Goal: Transaction & Acquisition: Purchase product/service

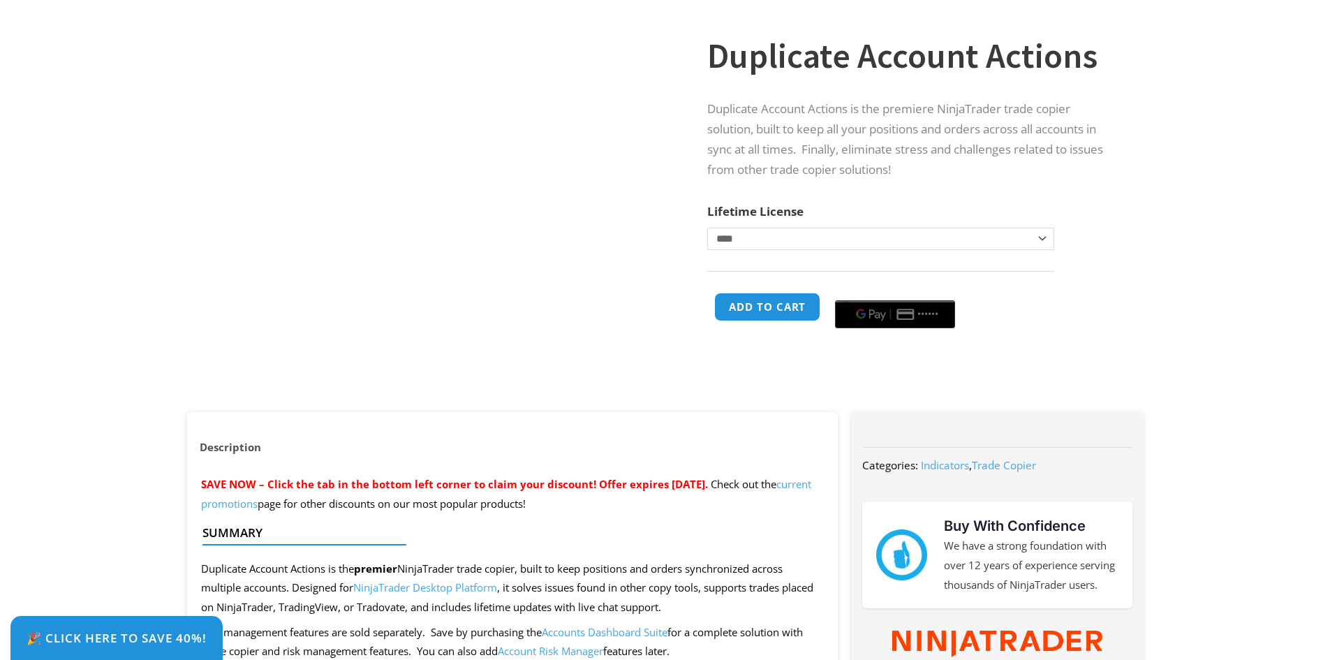
scroll to position [140, 0]
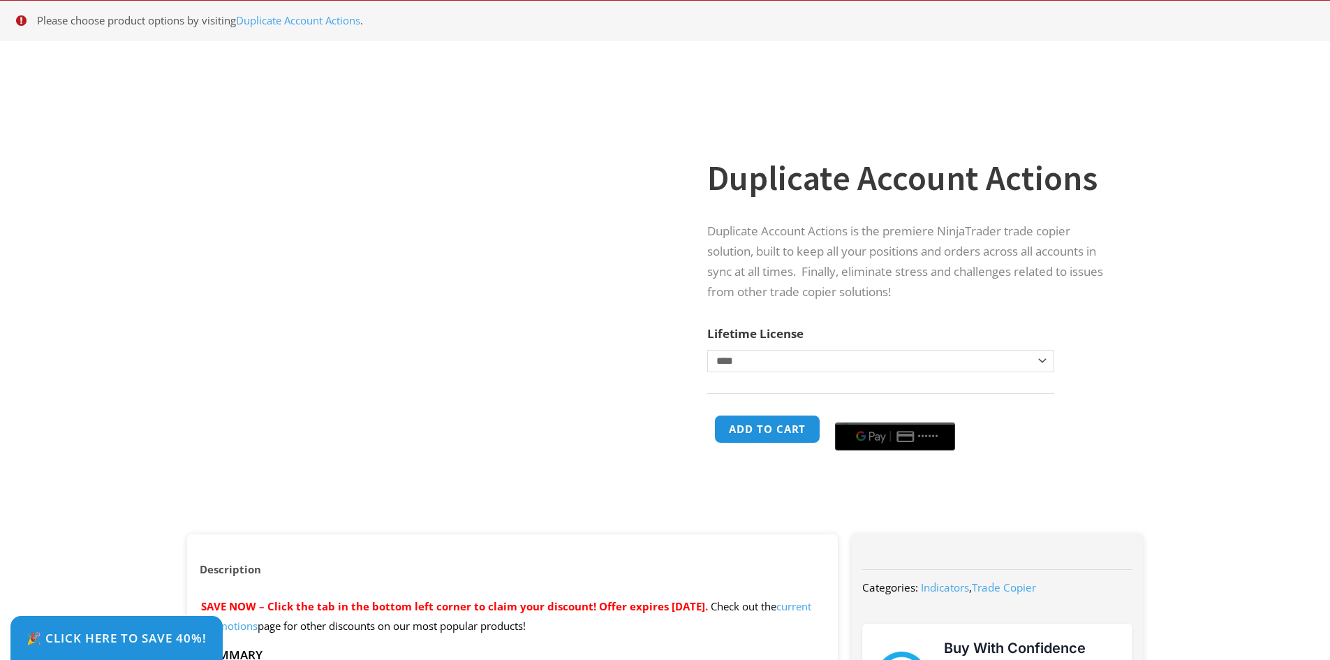
click at [782, 364] on select "**********" at bounding box center [880, 361] width 346 height 22
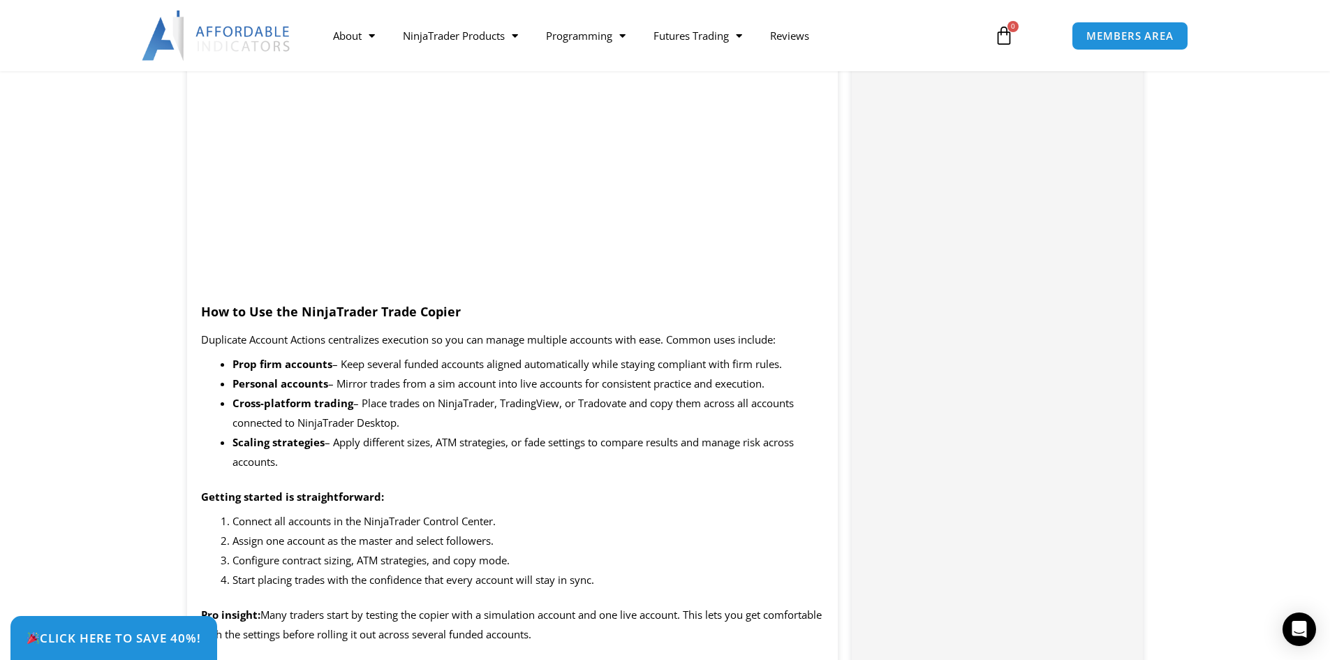
scroll to position [1465, 0]
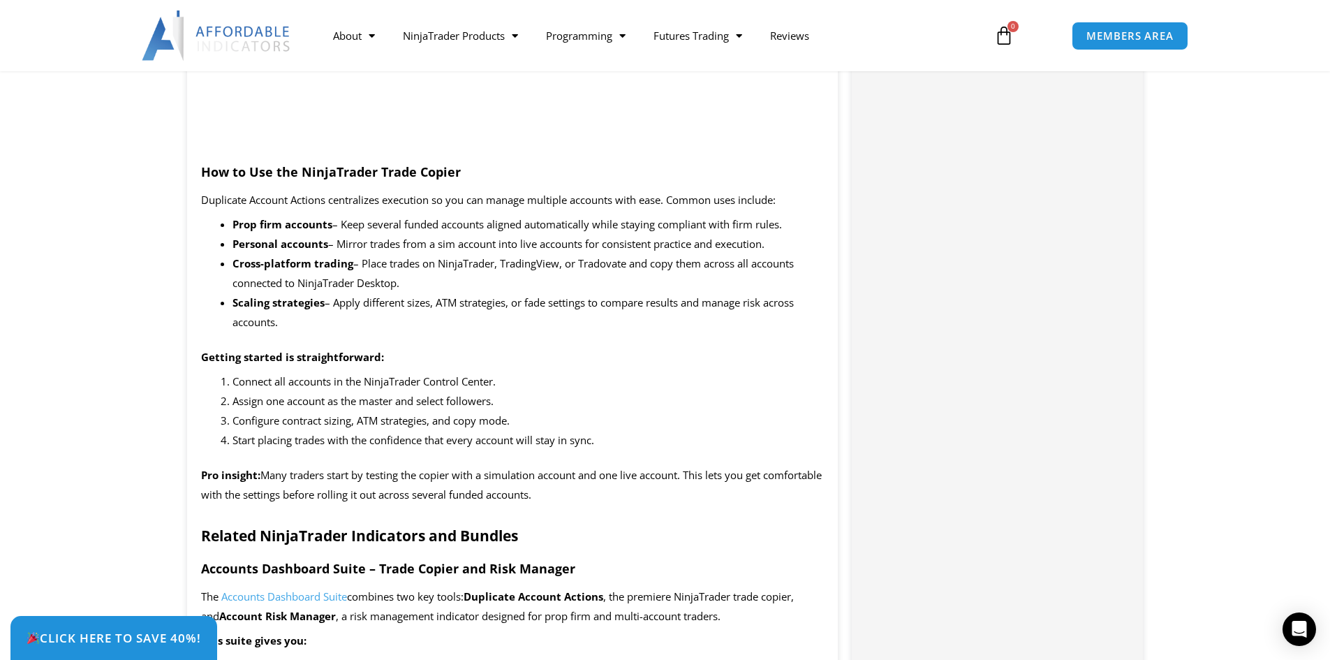
drag, startPoint x: 596, startPoint y: 320, endPoint x: 612, endPoint y: 285, distance: 38.7
click at [612, 285] on ul "Prop firm accounts – Keep several funded accounts aligned automatically while s…" at bounding box center [529, 273] width 592 height 117
click at [612, 285] on li "Cross-platform trading – Place trades on NinjaTrader, TradingView, or Tradovate…" at bounding box center [529, 273] width 592 height 39
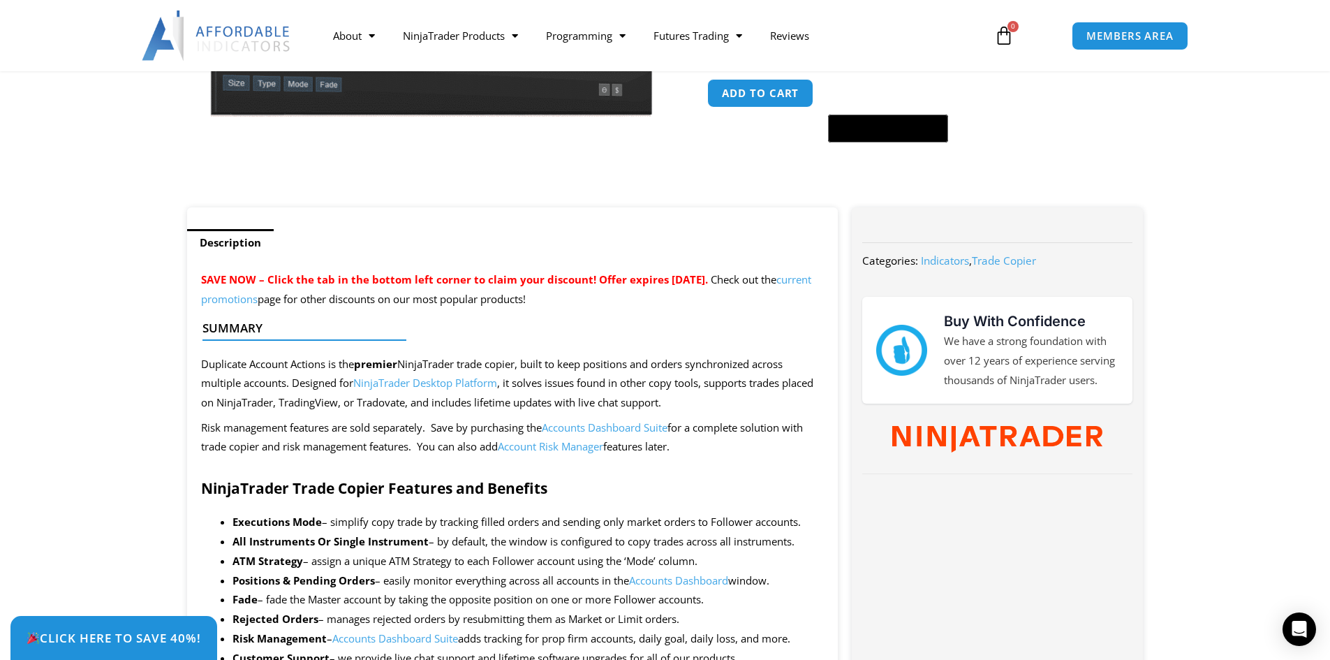
scroll to position [140, 0]
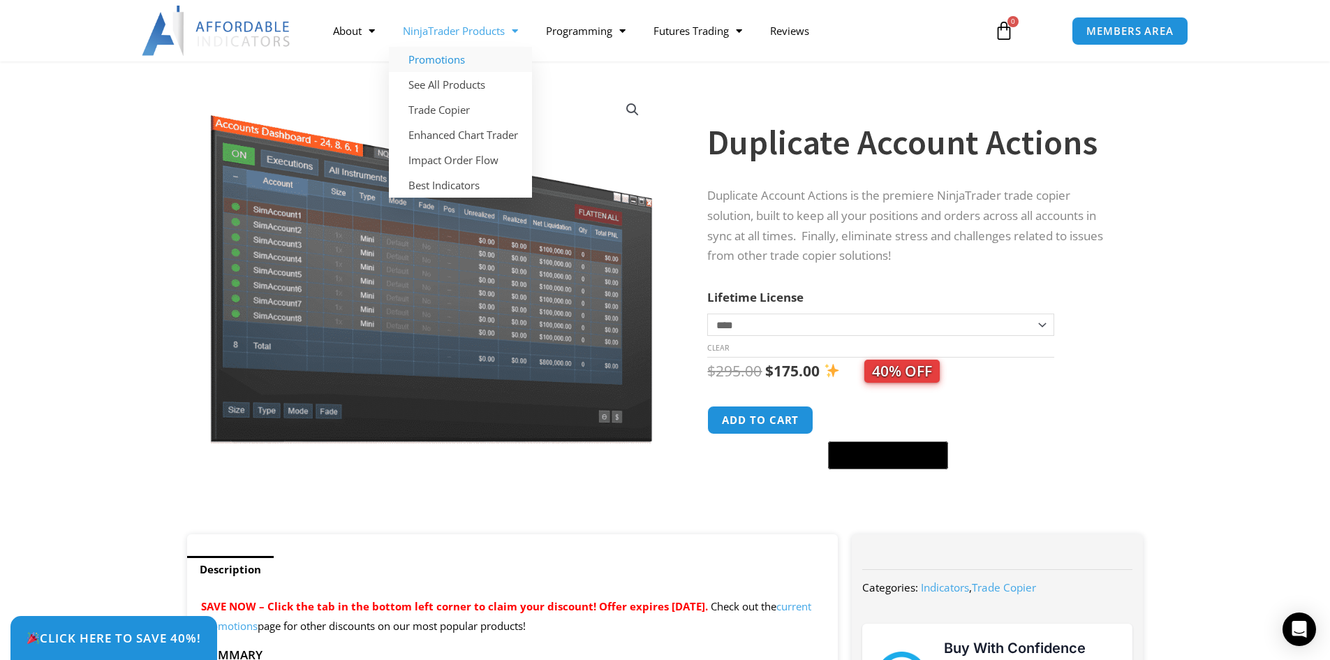
click at [464, 54] on link "Promotions" at bounding box center [460, 59] width 143 height 25
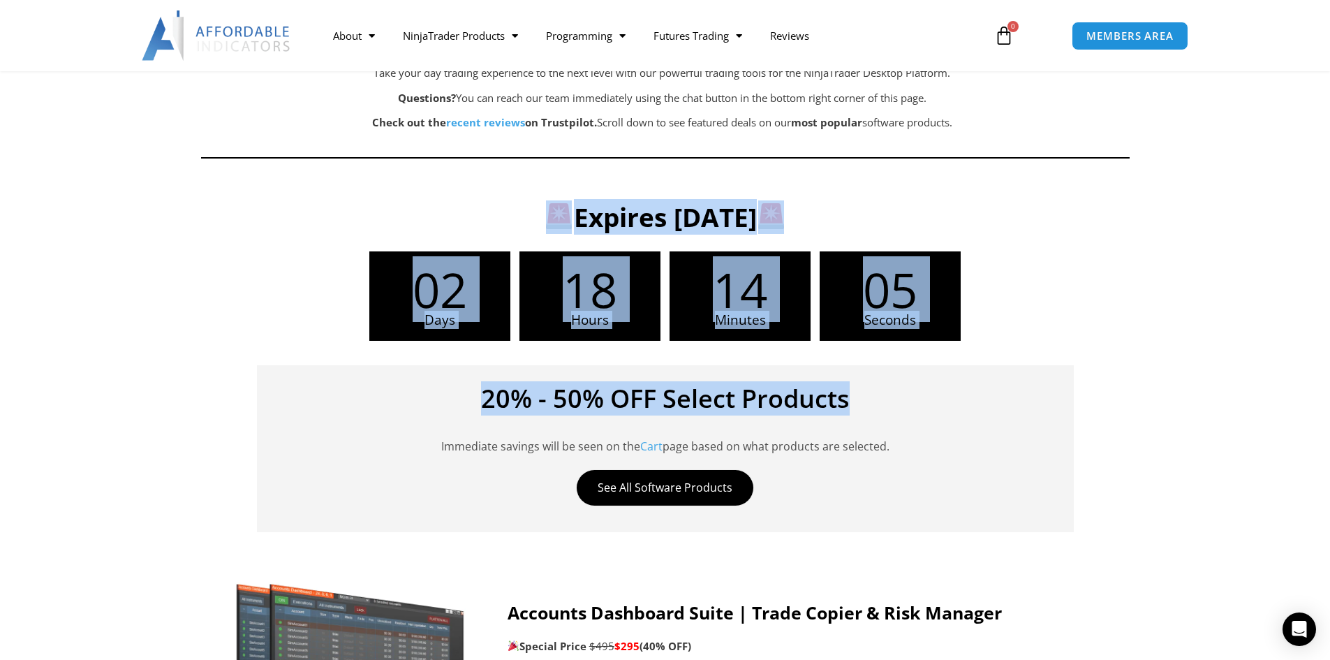
drag, startPoint x: 300, startPoint y: 208, endPoint x: 1058, endPoint y: 405, distance: 782.9
click at [1057, 403] on div "Expires Sunday, September 21 02 Days 18 Hours 14 Minutes 05 Seconds 20% - 50% O…" at bounding box center [664, 361] width 897 height 356
click at [1061, 411] on div "20% - 50% OFF Select Products Immediate savings will be seen on the Cart page b…" at bounding box center [665, 448] width 817 height 167
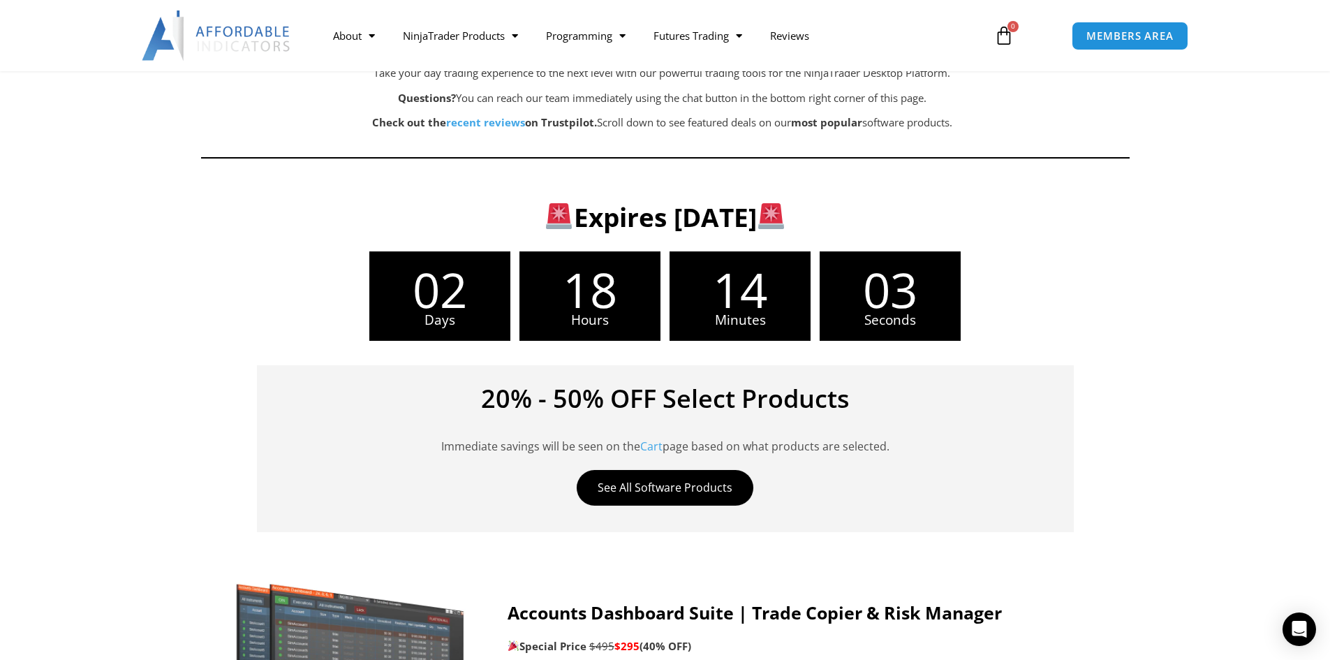
drag, startPoint x: 967, startPoint y: 446, endPoint x: 1021, endPoint y: 311, distance: 146.0
click at [1021, 311] on div "Expires Sunday, September 21 02 Days 18 Hours 14 Minutes 03 Seconds 20% - 50% O…" at bounding box center [664, 361] width 897 height 356
click at [1021, 311] on div "02 Days 18 Hours 14 Minutes 03 Seconds" at bounding box center [664, 295] width 883 height 89
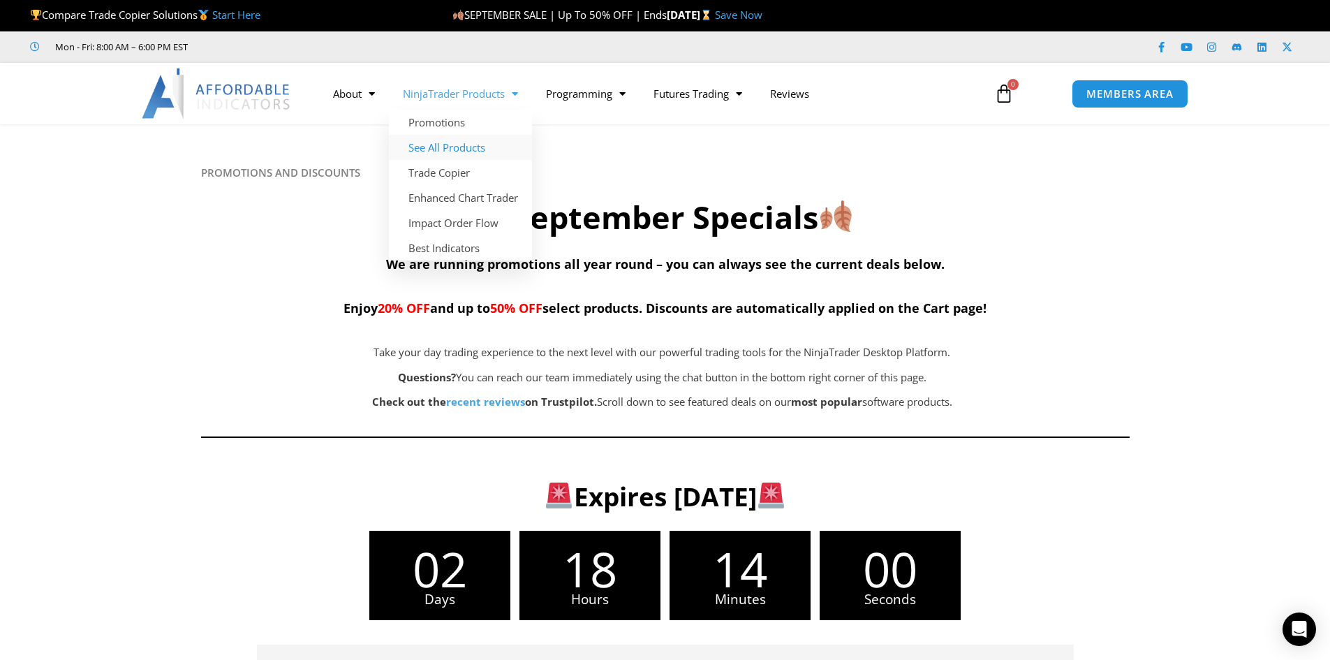
click at [457, 153] on link "See All Products" at bounding box center [460, 147] width 143 height 25
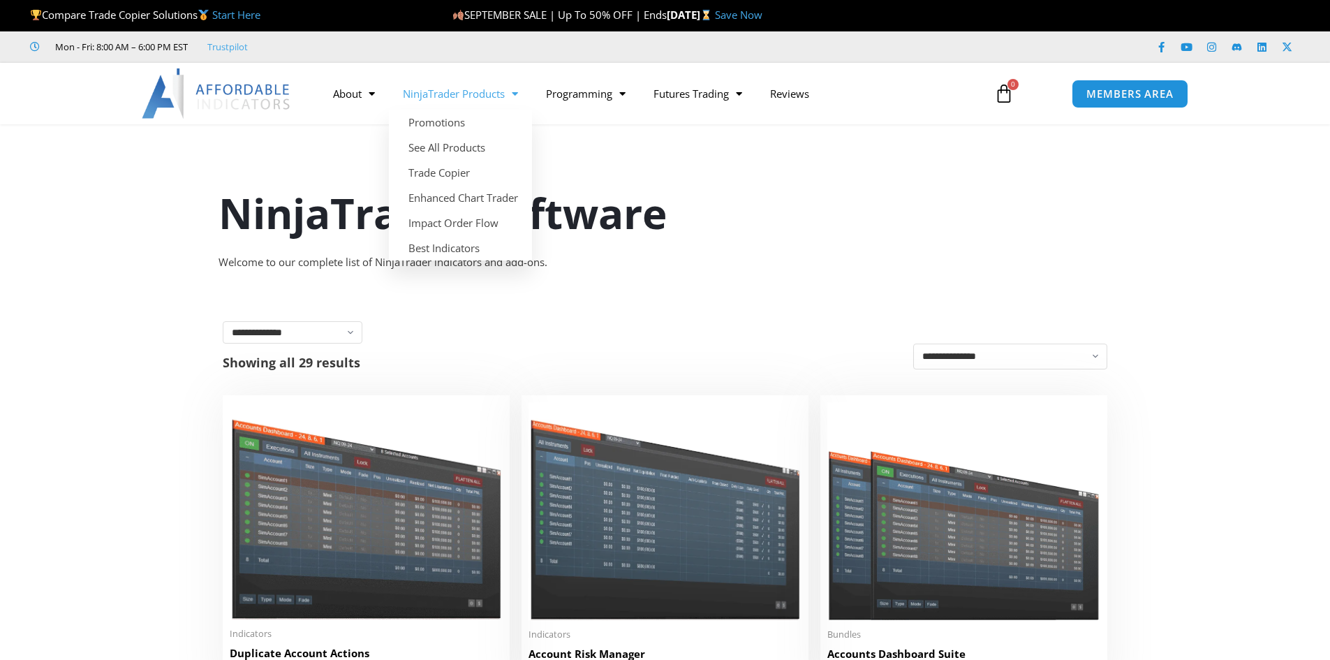
click at [476, 97] on link "NinjaTrader Products" at bounding box center [460, 94] width 143 height 32
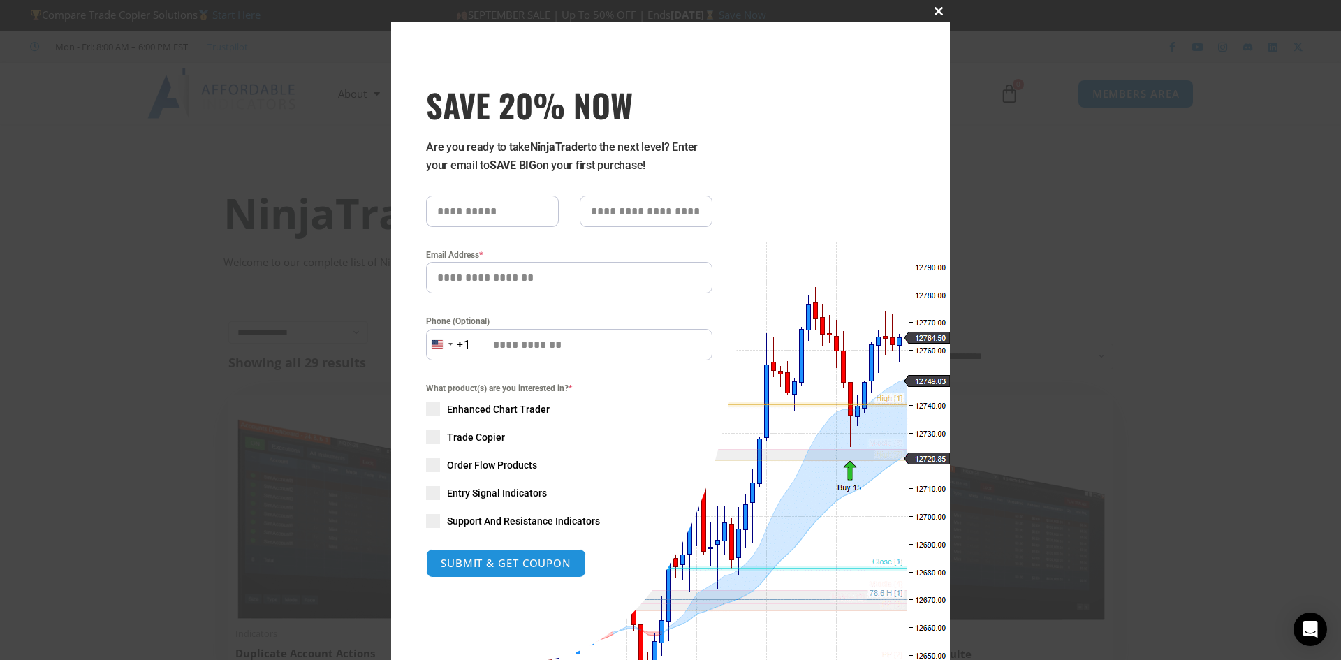
click at [934, 19] on button "Close this module" at bounding box center [938, 11] width 22 height 22
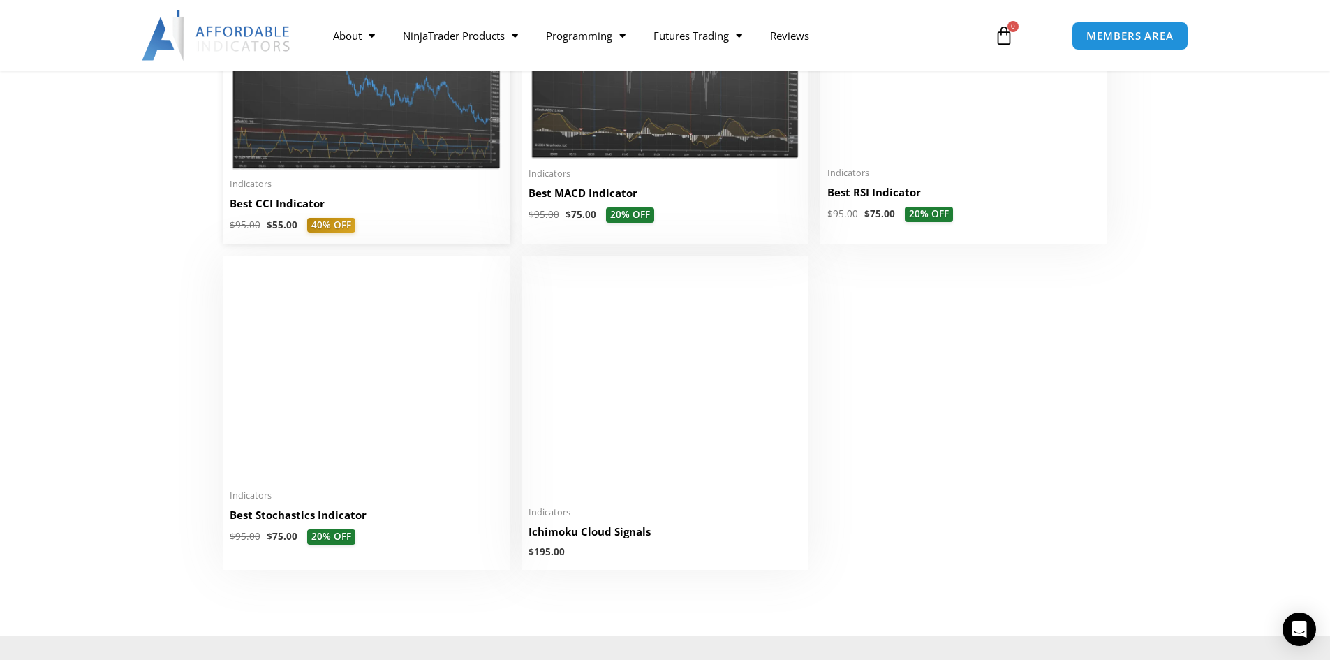
scroll to position [3073, 0]
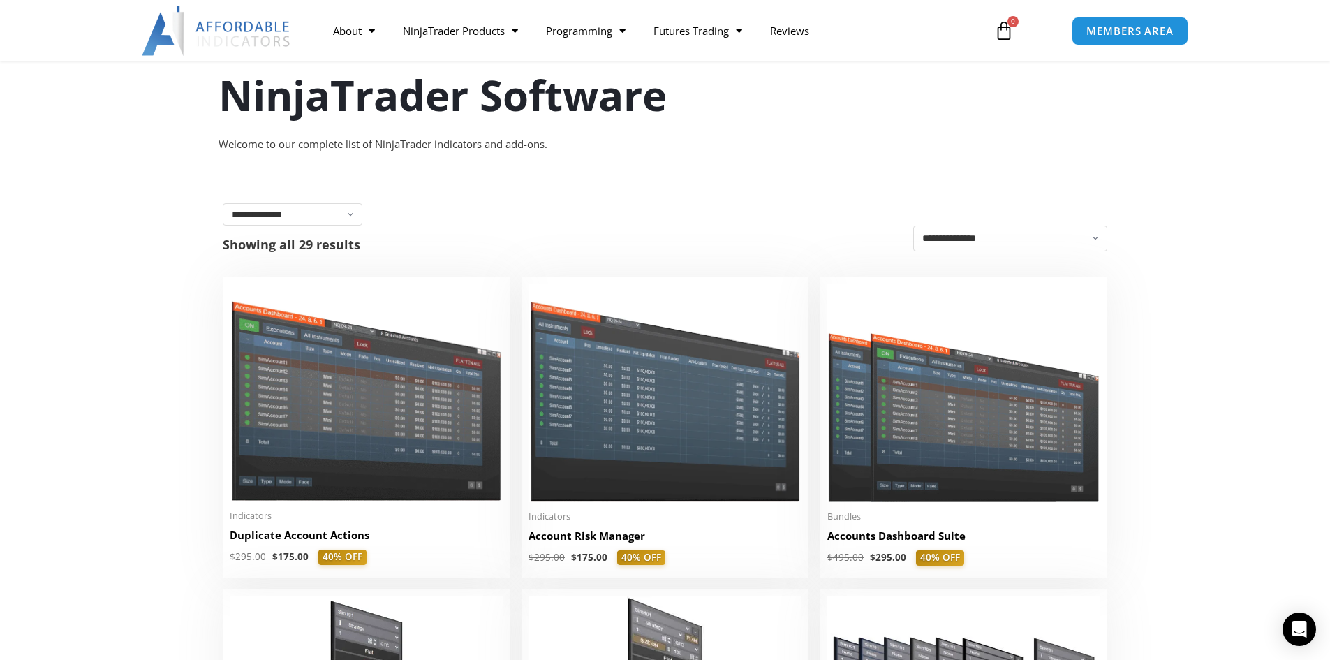
scroll to position [70, 0]
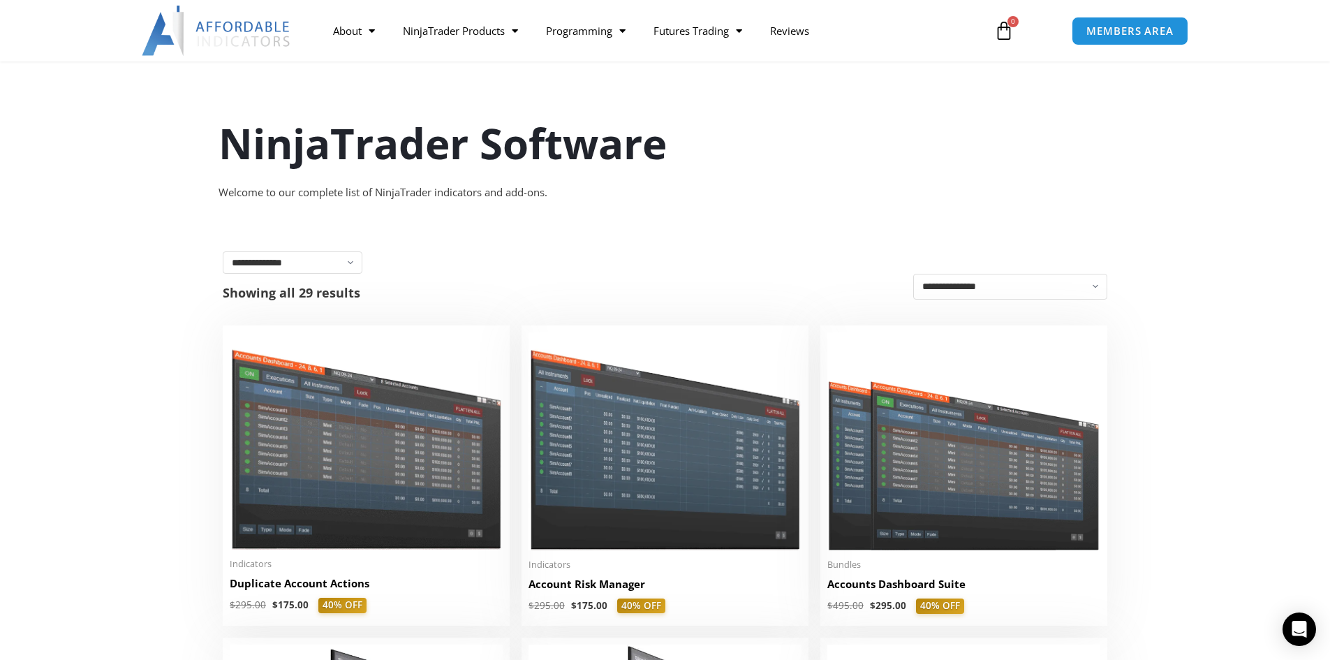
click at [382, 154] on h1 "NinjaTrader Software" at bounding box center [666, 143] width 894 height 59
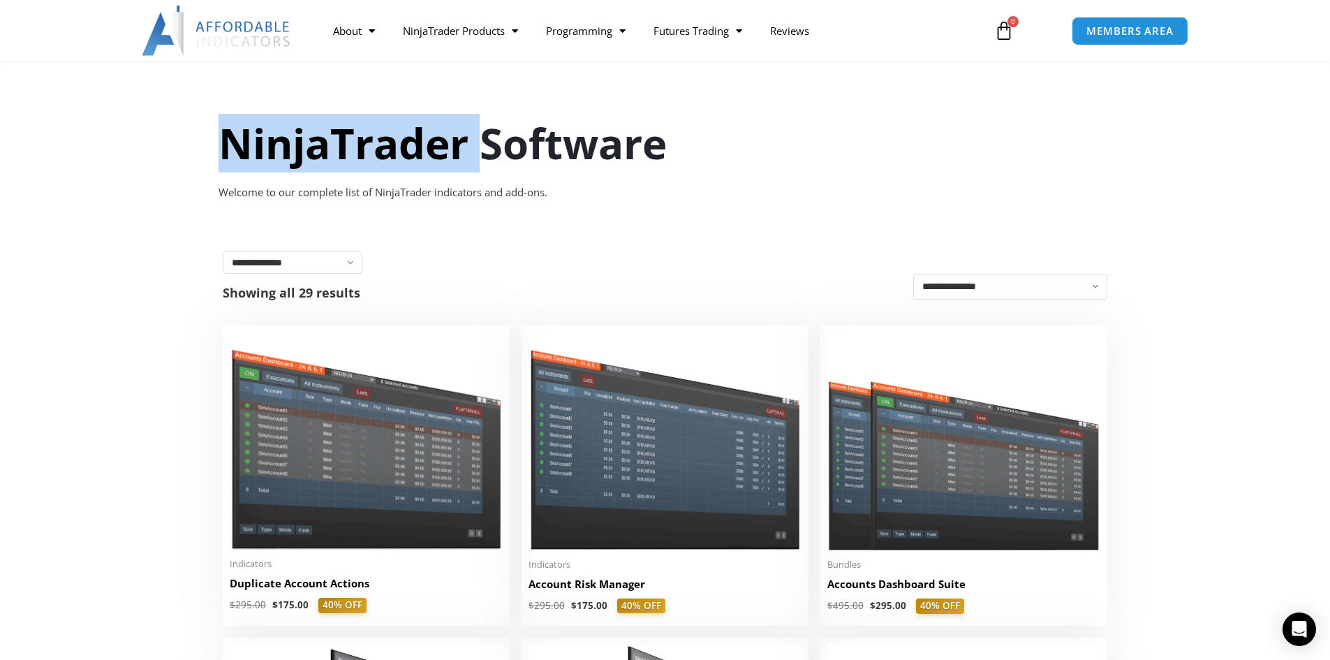
click at [382, 154] on h1 "NinjaTrader Software" at bounding box center [666, 143] width 894 height 59
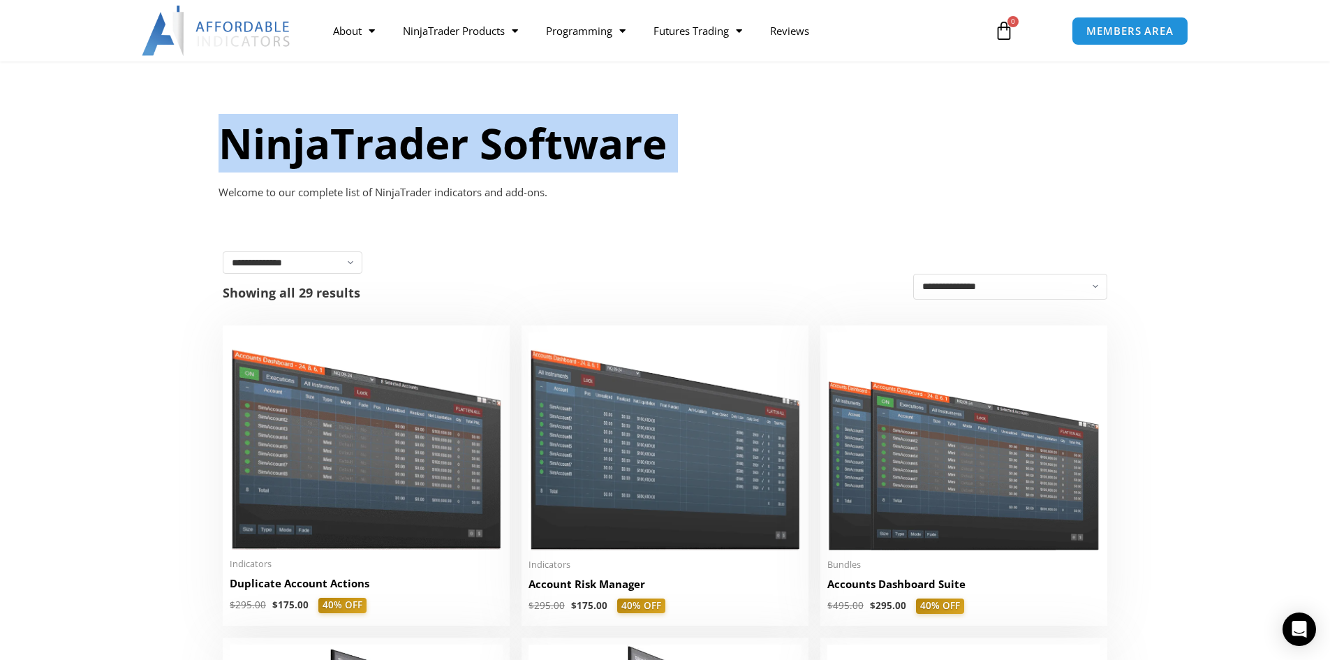
click at [382, 154] on h1 "NinjaTrader Software" at bounding box center [666, 143] width 894 height 59
click at [432, 151] on h1 "NinjaTrader Software" at bounding box center [666, 143] width 894 height 59
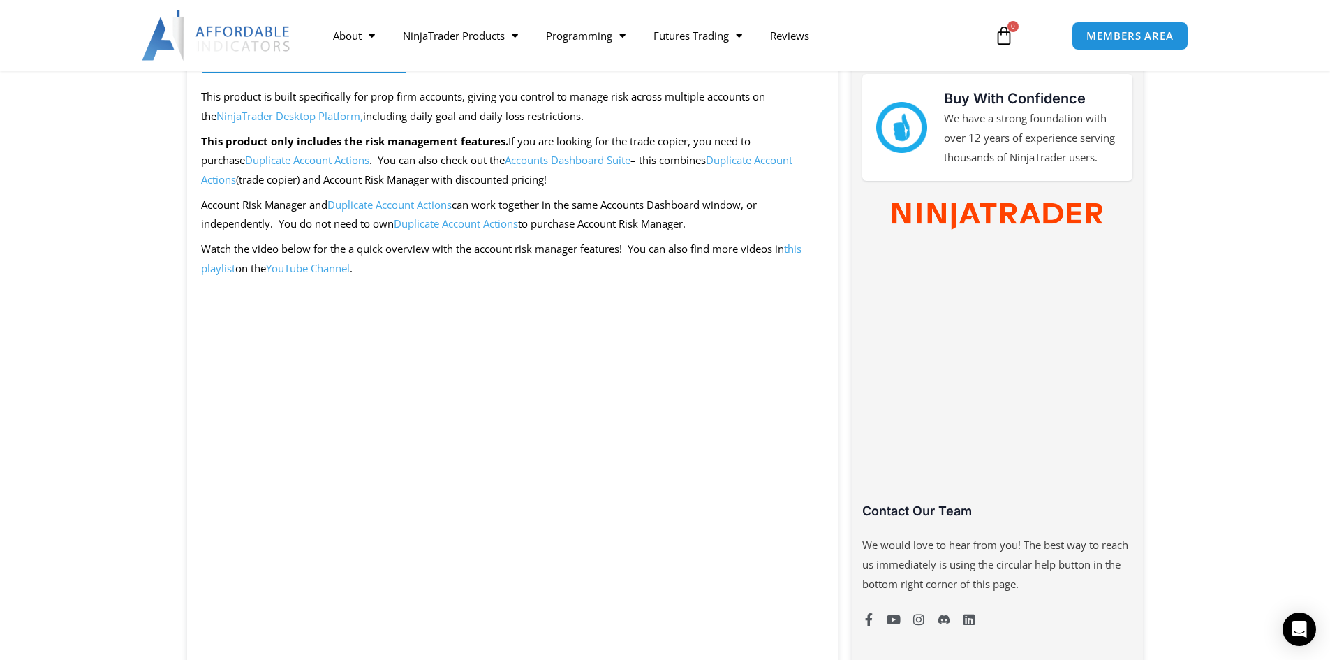
scroll to position [559, 0]
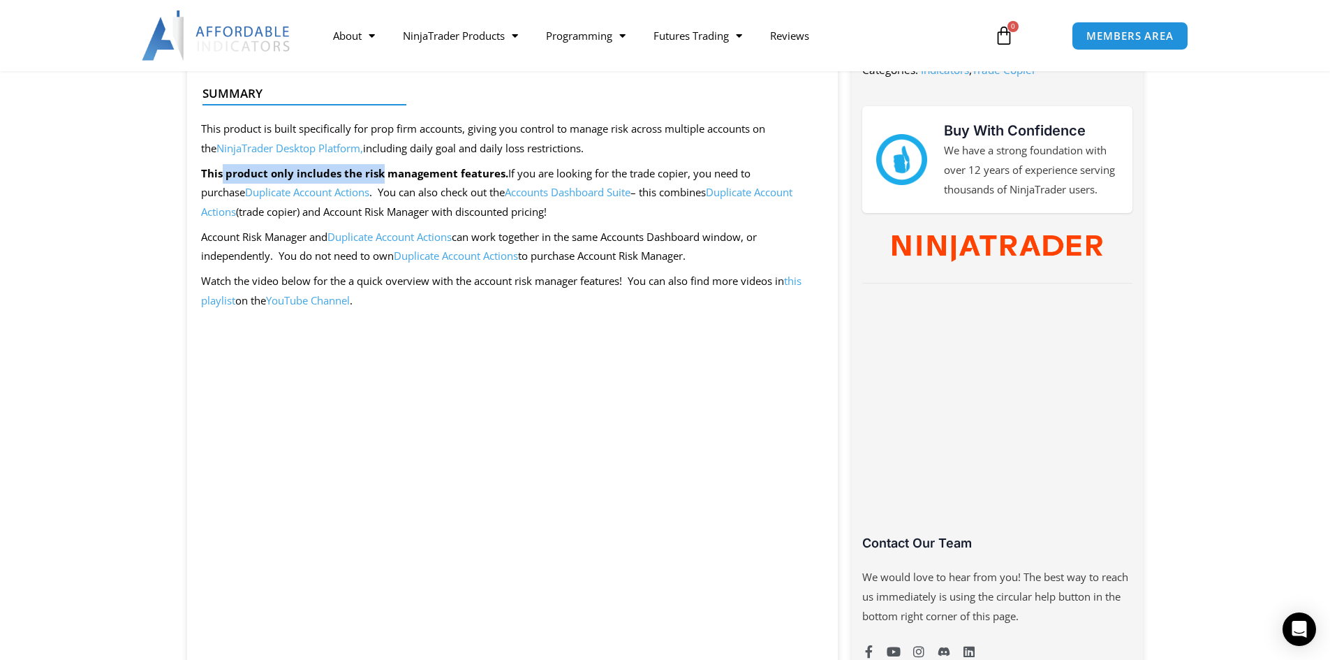
drag, startPoint x: 223, startPoint y: 173, endPoint x: 378, endPoint y: 168, distance: 154.4
click at [378, 168] on strong "This product only includes the risk management features." at bounding box center [354, 173] width 307 height 14
click at [383, 164] on p "This product only includes the risk management features. If you are looking for…" at bounding box center [513, 193] width 624 height 59
drag, startPoint x: 222, startPoint y: 127, endPoint x: 640, endPoint y: 128, distance: 417.6
click at [640, 128] on div at bounding box center [508, 117] width 610 height 33
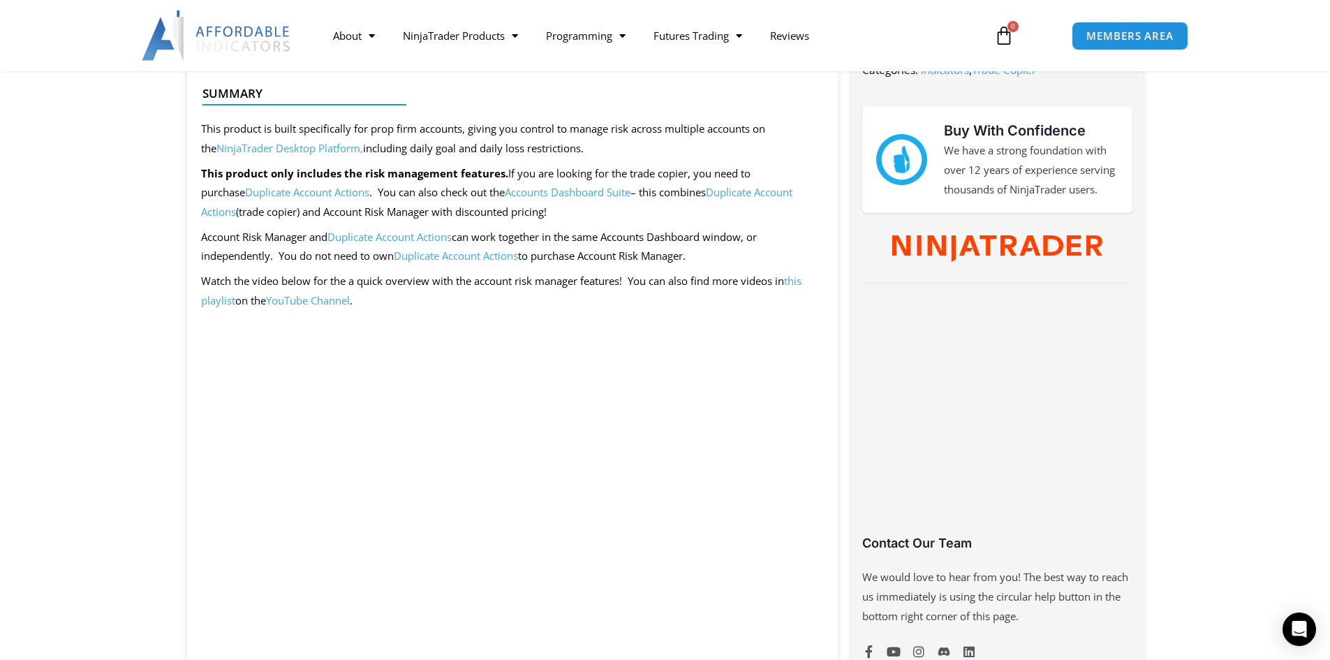
click at [367, 263] on p "Account Risk Manager and Duplicate Account Actions can work together in the sam…" at bounding box center [513, 247] width 624 height 39
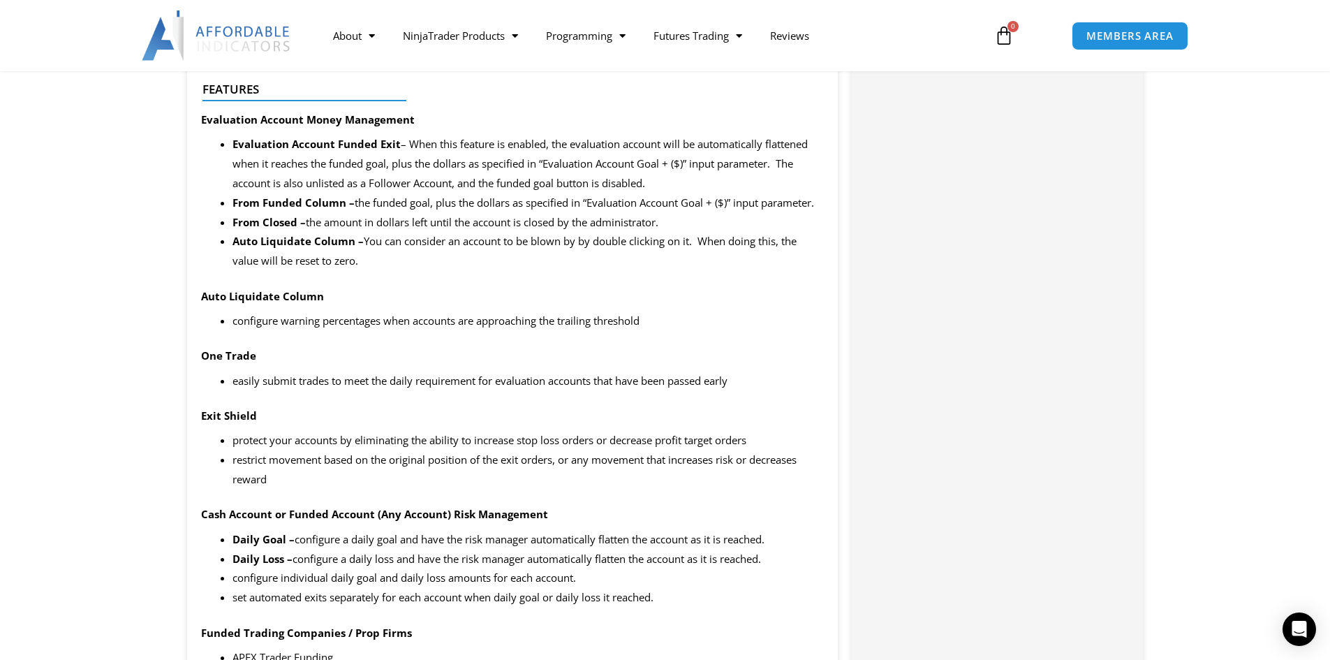
scroll to position [1536, 0]
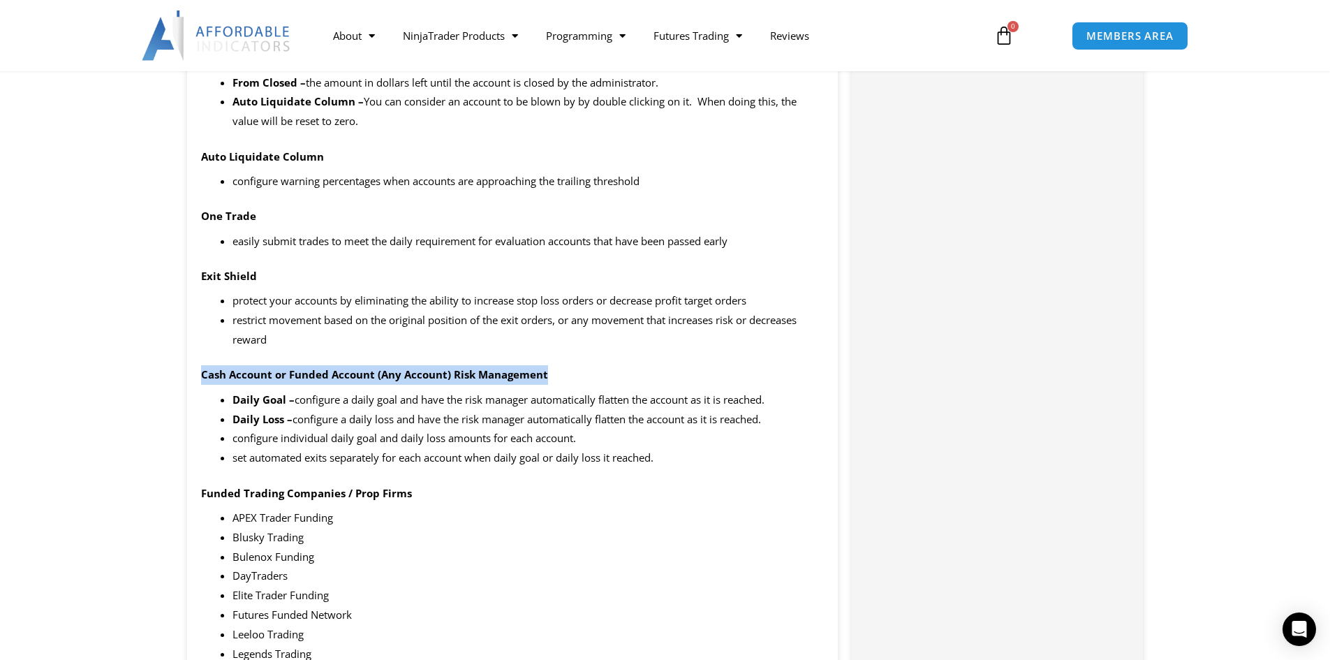
drag, startPoint x: 453, startPoint y: 350, endPoint x: 562, endPoint y: 363, distance: 110.4
click at [562, 363] on div "Summary This product is built specifically for prop firm accounts, giving you c…" at bounding box center [513, 566] width 652 height 2957
drag, startPoint x: 557, startPoint y: 342, endPoint x: 568, endPoint y: 399, distance: 58.3
click at [568, 399] on div "Summary This product is built specifically for prop firm accounts, giving you c…" at bounding box center [513, 566] width 652 height 2957
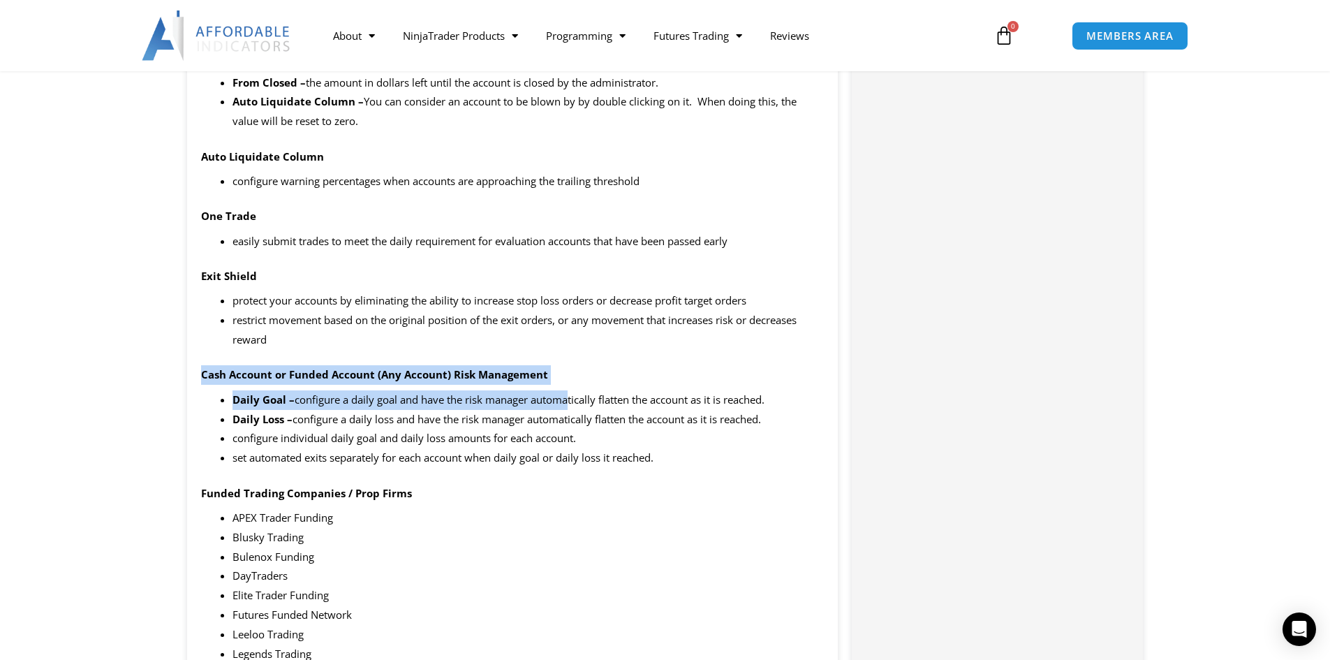
click at [568, 399] on li "Daily Goal – configure a daily goal and have the risk manager automatically fla…" at bounding box center [529, 400] width 592 height 20
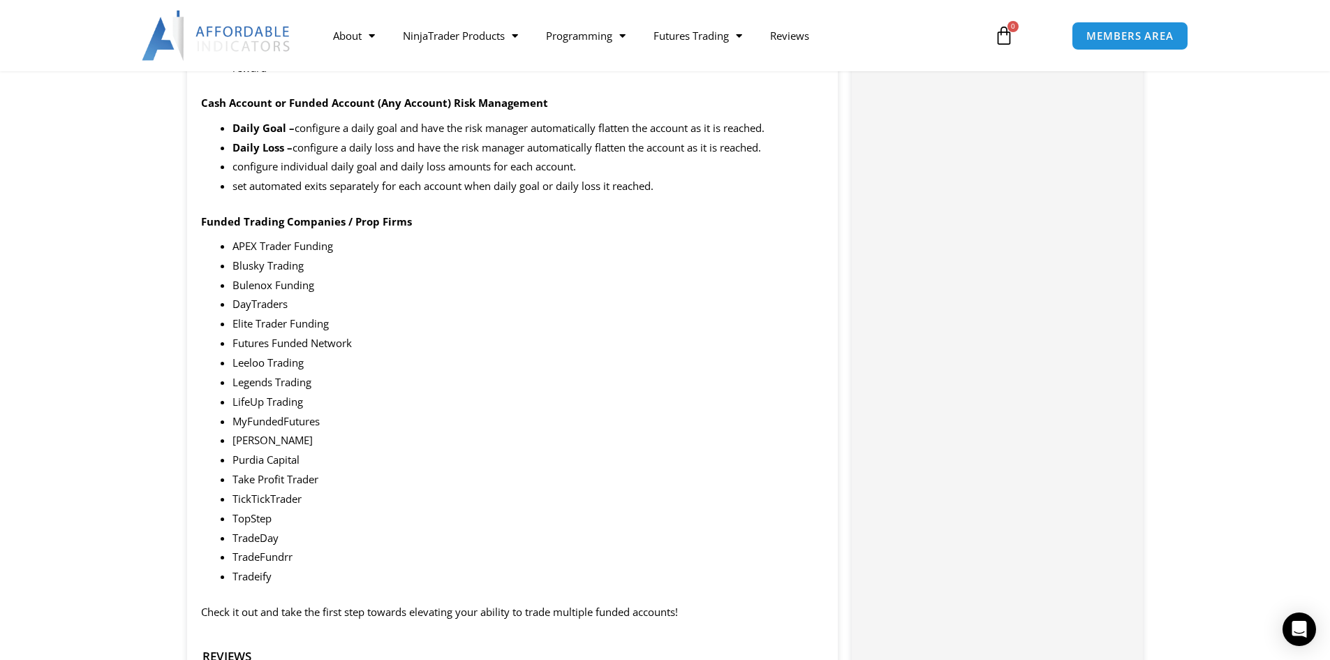
scroll to position [1886, 0]
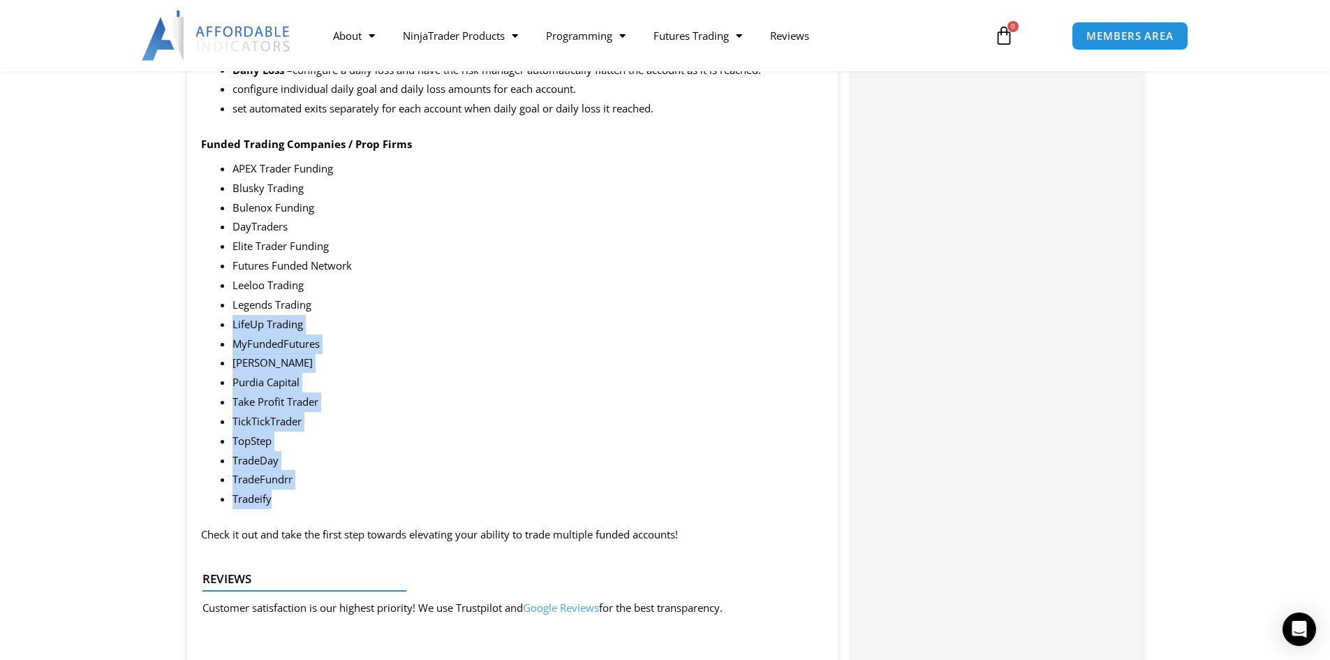
drag, startPoint x: 329, startPoint y: 498, endPoint x: 424, endPoint y: 304, distance: 215.5
click at [424, 304] on ul "APEX Trader Funding Blusky Trading Bulenox Funding DayTraders Elite Trader Fund…" at bounding box center [529, 334] width 592 height 350
click at [424, 304] on li "Legends Trading" at bounding box center [529, 305] width 592 height 20
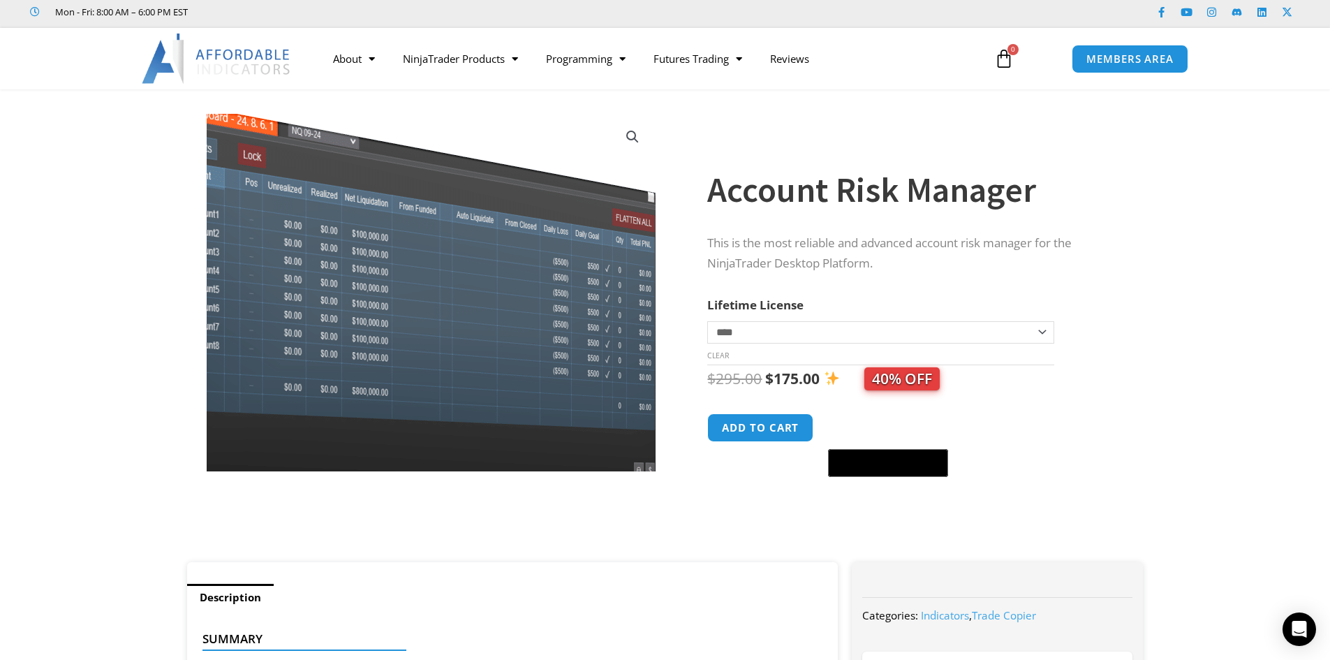
scroll to position [0, 0]
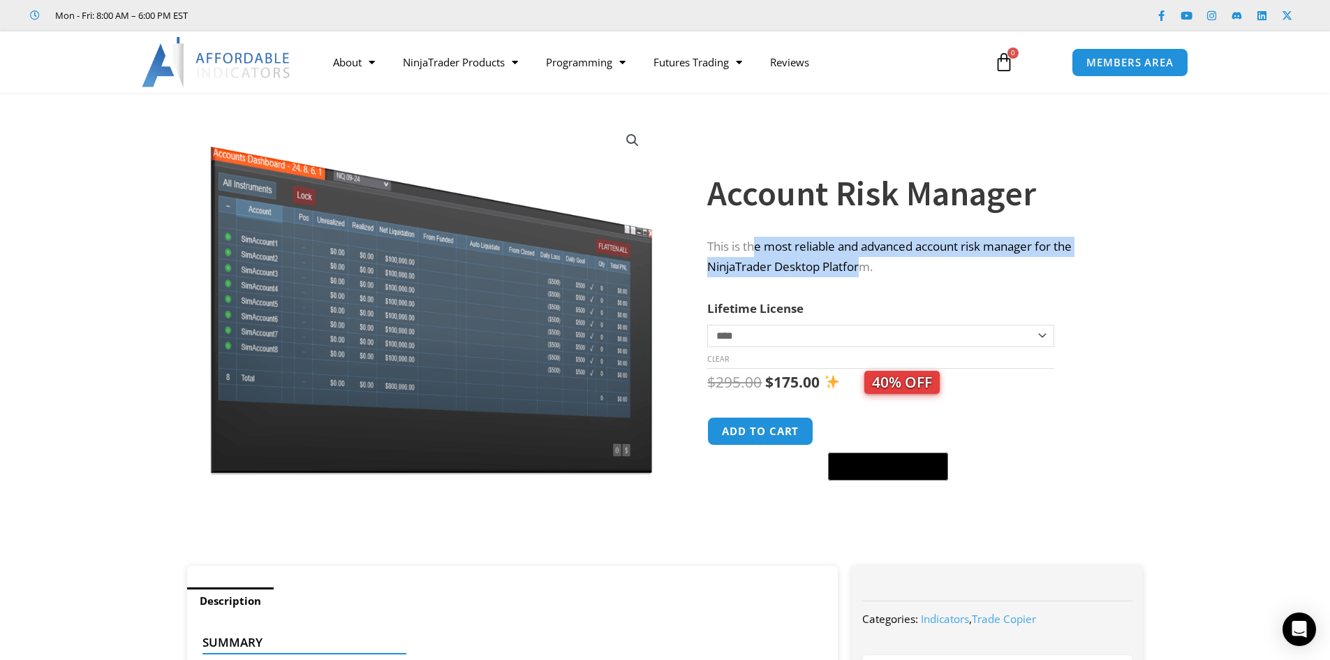
drag, startPoint x: 758, startPoint y: 243, endPoint x: 863, endPoint y: 257, distance: 106.4
click at [863, 257] on p "This is the most reliable and advanced account risk manager for the NinjaTrader…" at bounding box center [911, 257] width 408 height 41
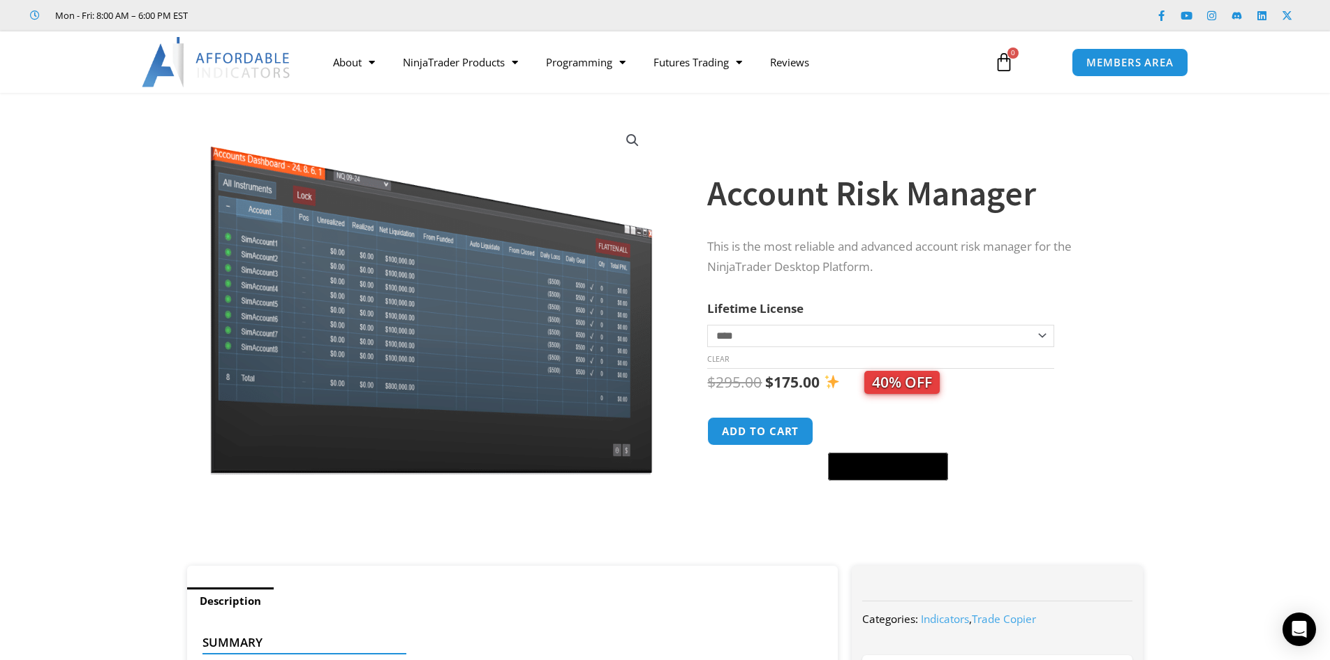
click at [842, 337] on select "**********" at bounding box center [880, 336] width 346 height 22
click at [707, 325] on select "**********" at bounding box center [880, 336] width 346 height 22
drag, startPoint x: 808, startPoint y: 332, endPoint x: 799, endPoint y: 348, distance: 17.8
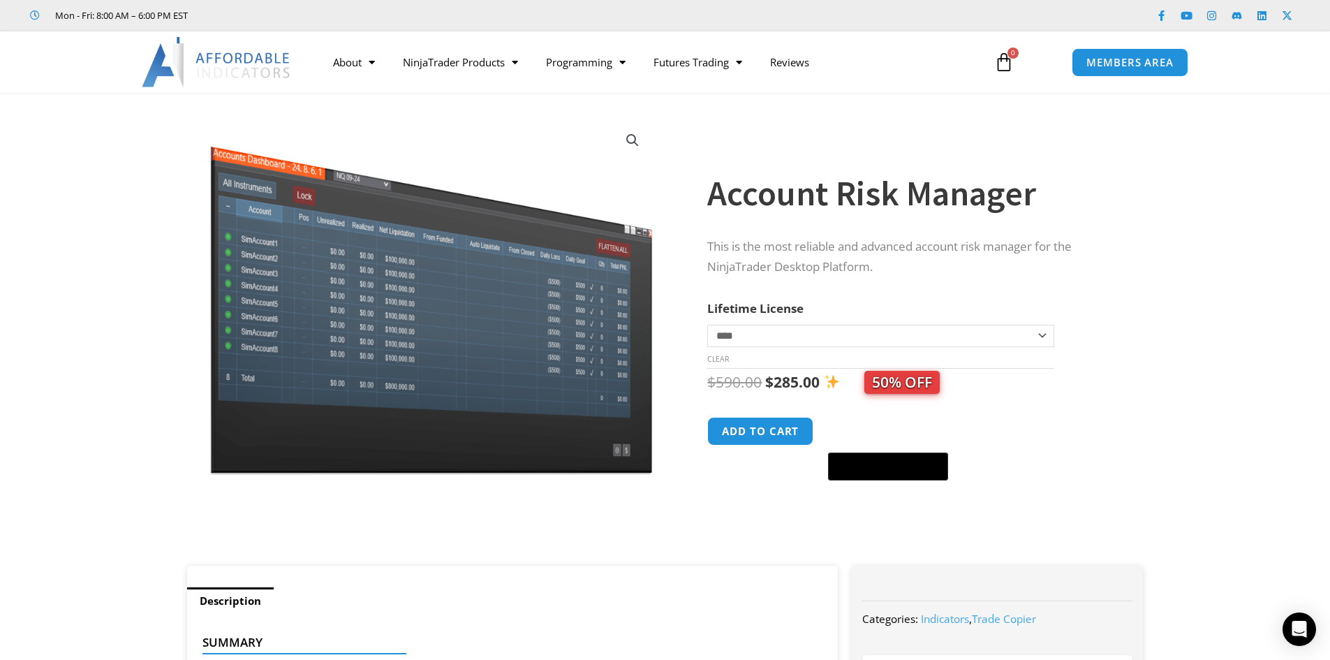
click at [807, 333] on select "**********" at bounding box center [880, 336] width 346 height 22
select select "*"
click at [707, 325] on select "**********" at bounding box center [880, 336] width 346 height 22
click at [805, 307] on th "Lifetime License" at bounding box center [880, 308] width 346 height 21
